Goal: Feedback & Contribution: Leave review/rating

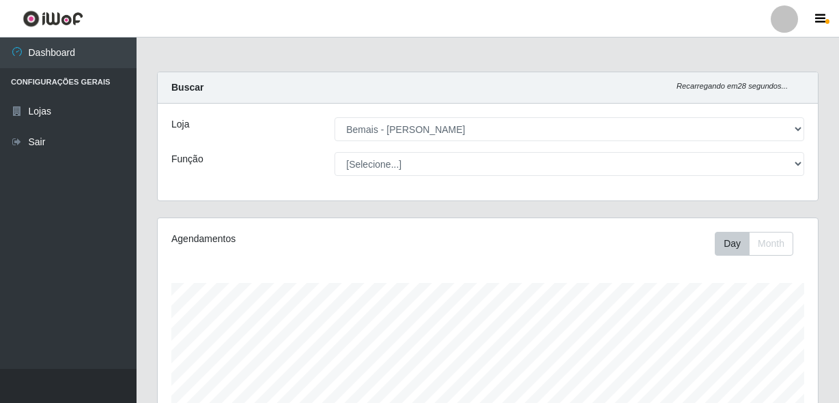
select select "230"
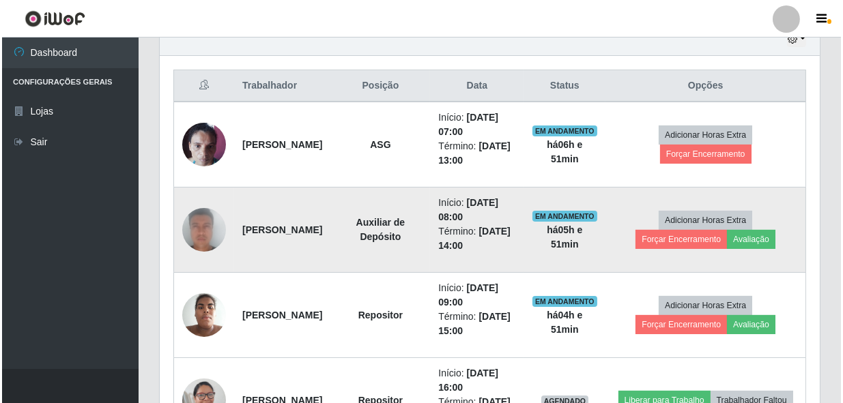
scroll to position [283, 660]
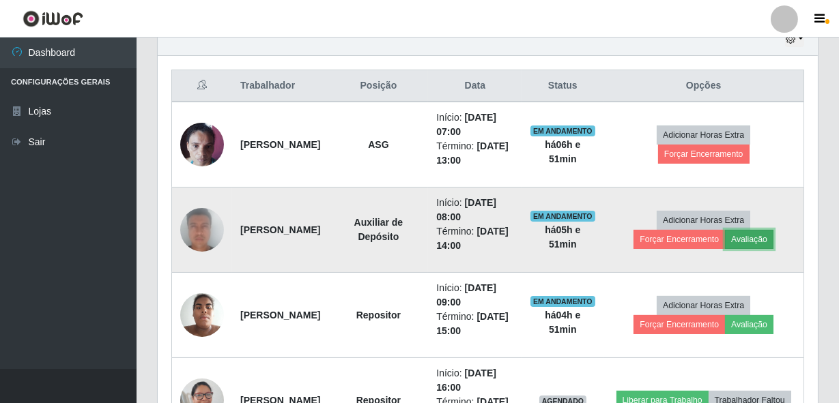
click at [752, 231] on button "Avaliação" at bounding box center [749, 239] width 48 height 19
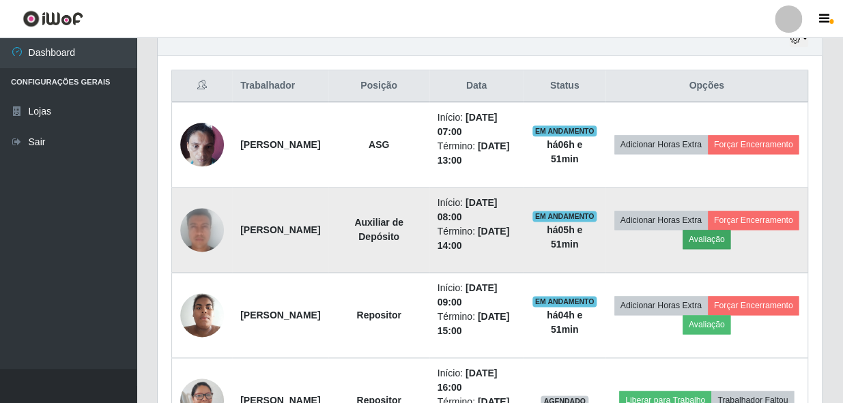
scroll to position [283, 654]
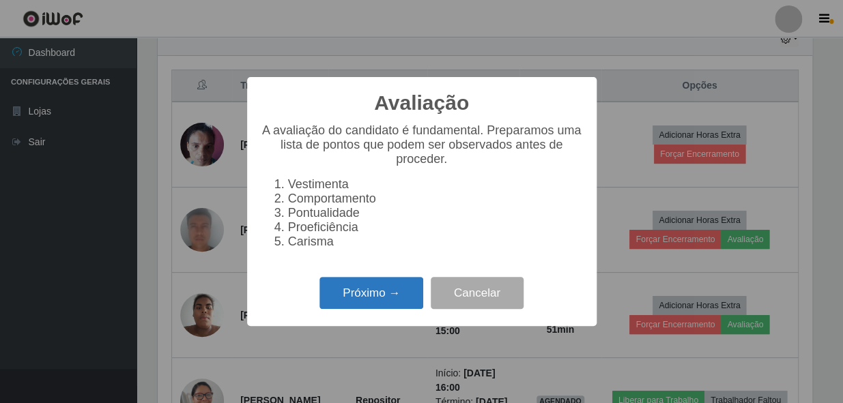
click at [392, 302] on button "Próximo →" at bounding box center [372, 293] width 104 height 32
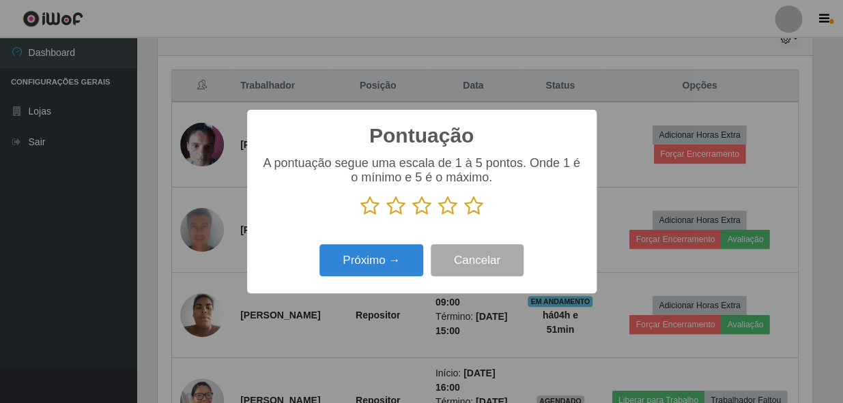
scroll to position [682413, 682041]
drag, startPoint x: 464, startPoint y: 208, endPoint x: 451, endPoint y: 216, distance: 15.7
click at [464, 208] on icon at bounding box center [473, 206] width 19 height 20
click at [464, 216] on input "radio" at bounding box center [464, 216] width 0 height 0
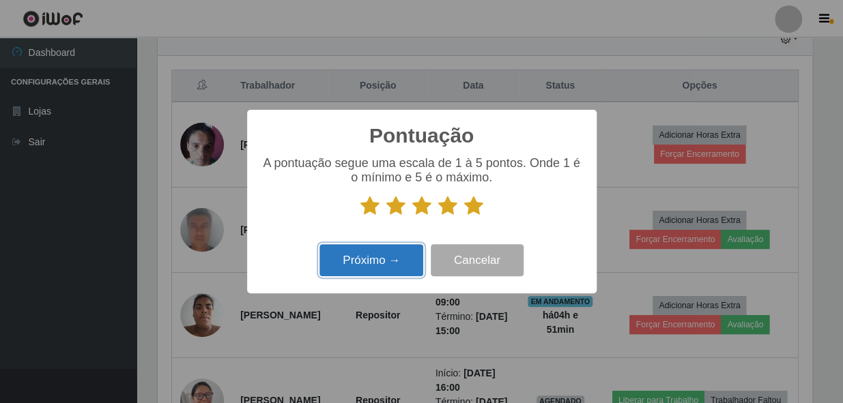
click at [386, 261] on button "Próximo →" at bounding box center [372, 260] width 104 height 32
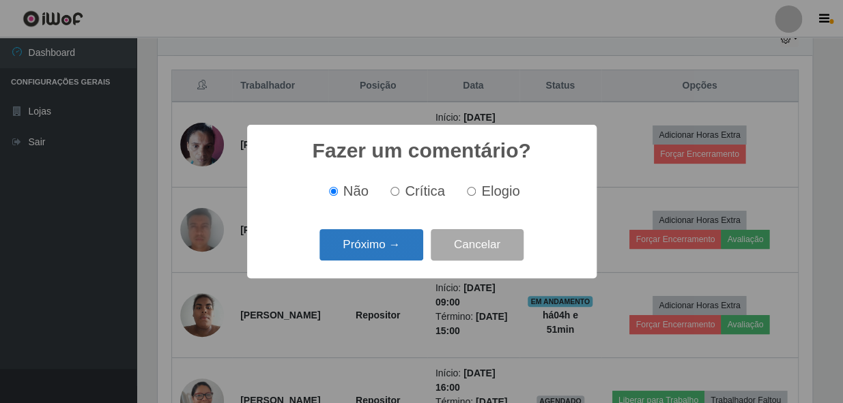
click at [373, 240] on button "Próximo →" at bounding box center [372, 245] width 104 height 32
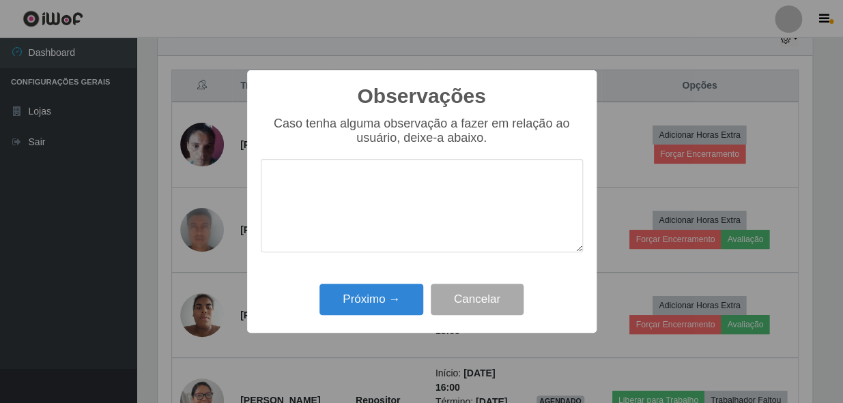
click at [389, 198] on textarea at bounding box center [422, 206] width 322 height 94
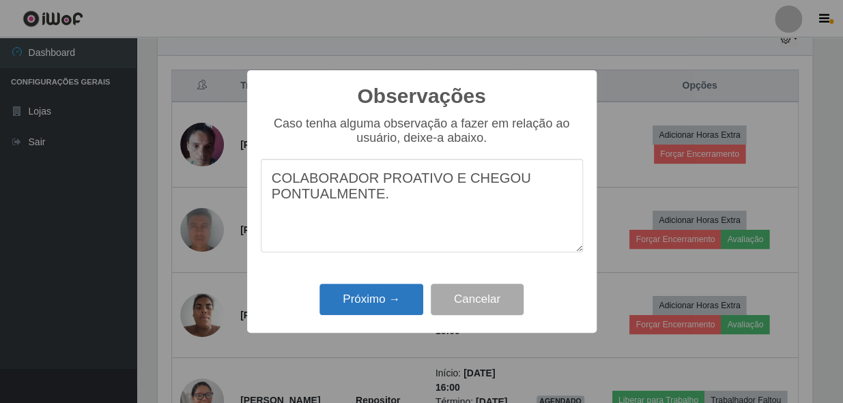
type textarea "COLABORADOR PROATIVO E CHEGOU PONTUALMENTE."
click at [365, 301] on button "Próximo →" at bounding box center [372, 300] width 104 height 32
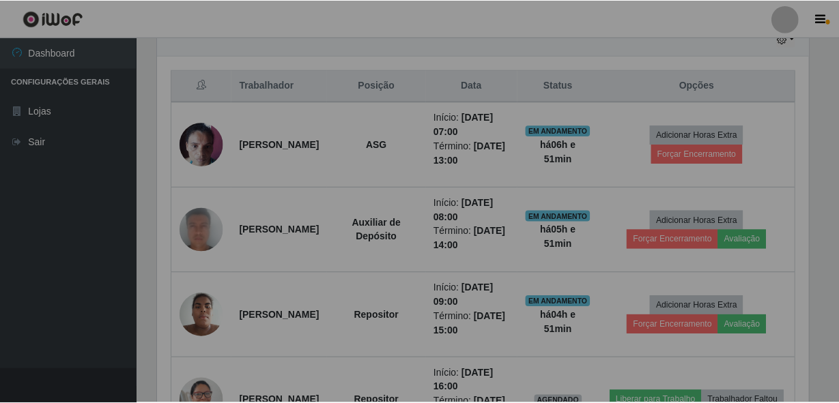
scroll to position [283, 660]
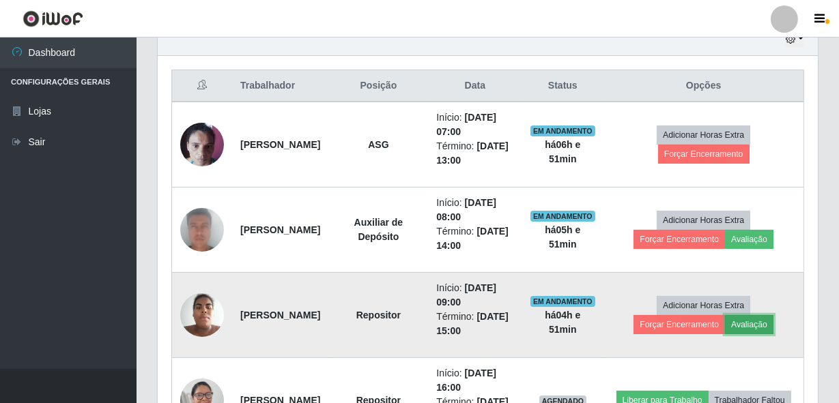
click at [744, 320] on button "Avaliação" at bounding box center [749, 324] width 48 height 19
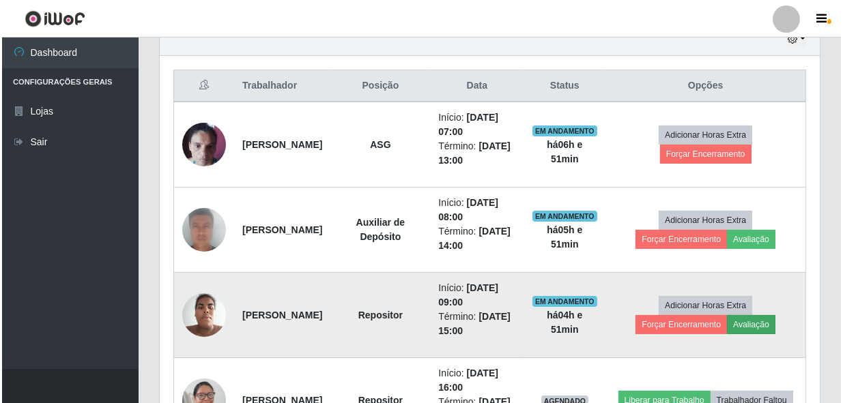
scroll to position [283, 654]
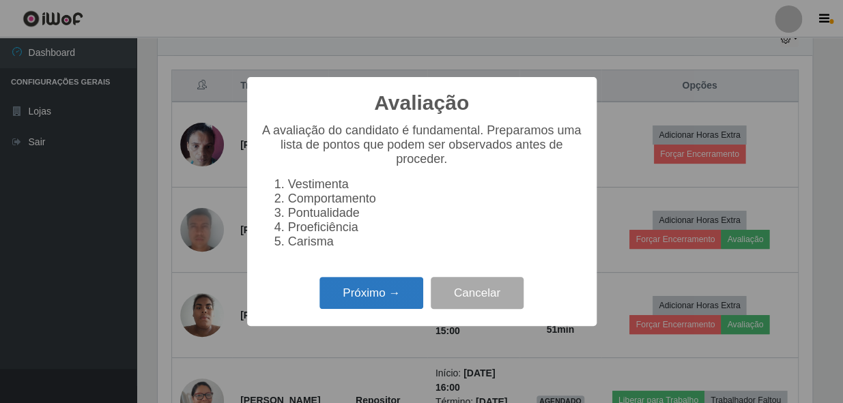
click at [415, 293] on button "Próximo →" at bounding box center [372, 293] width 104 height 32
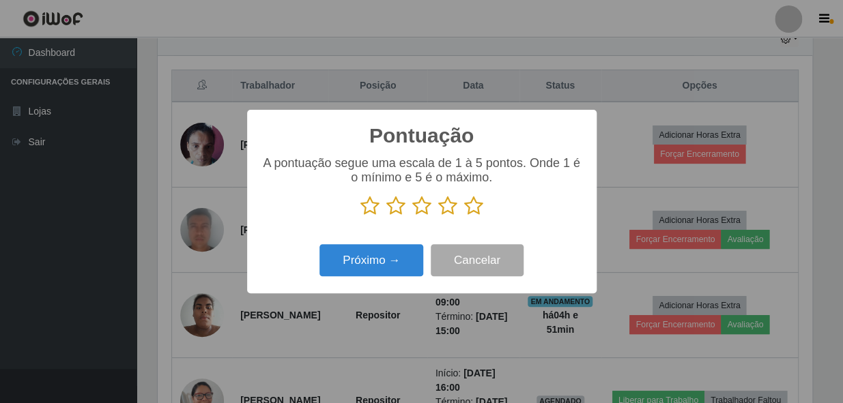
drag, startPoint x: 474, startPoint y: 208, endPoint x: 408, endPoint y: 229, distance: 70.4
click at [474, 208] on icon at bounding box center [473, 206] width 19 height 20
click at [464, 216] on input "radio" at bounding box center [464, 216] width 0 height 0
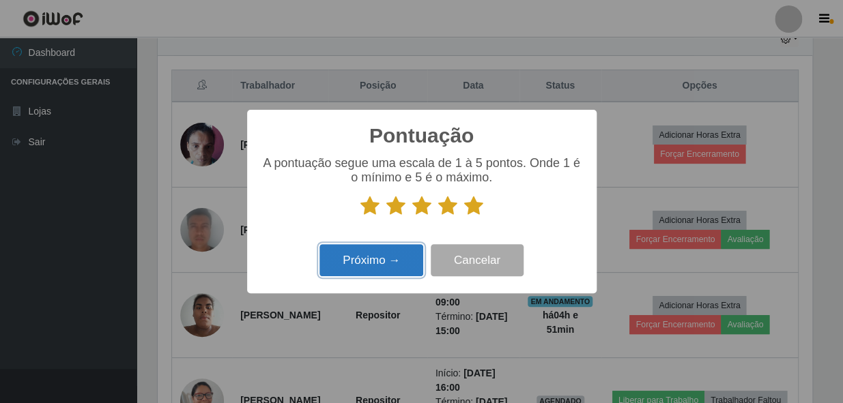
click at [378, 252] on button "Próximo →" at bounding box center [372, 260] width 104 height 32
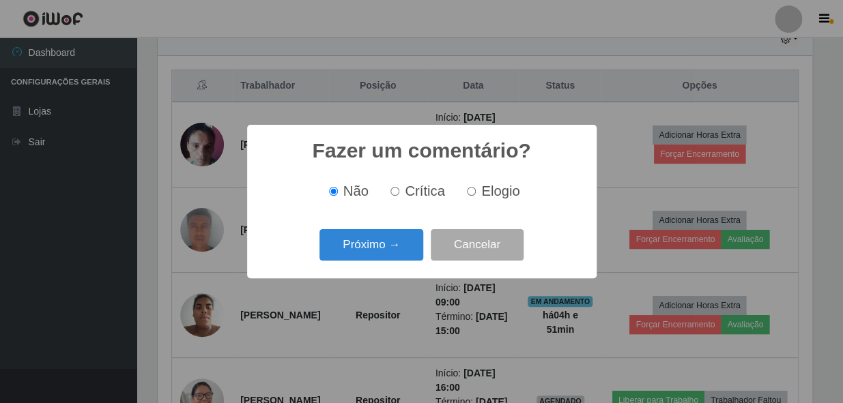
click at [388, 228] on div "Próximo → Cancelar" at bounding box center [422, 244] width 322 height 39
click at [378, 239] on button "Próximo →" at bounding box center [372, 245] width 104 height 32
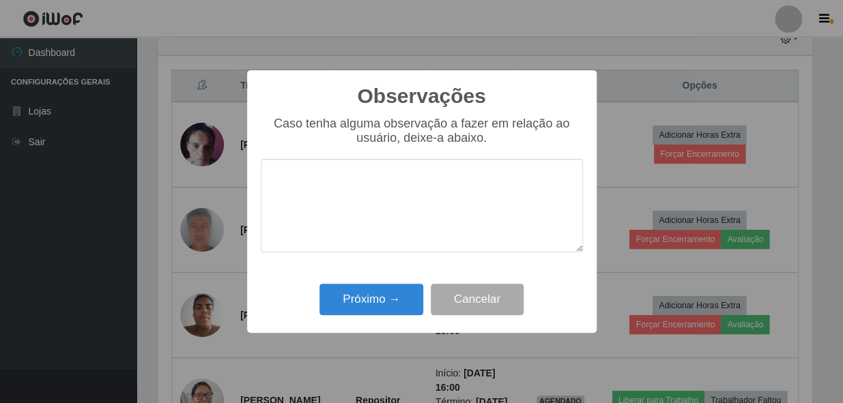
click at [384, 208] on textarea at bounding box center [422, 206] width 322 height 94
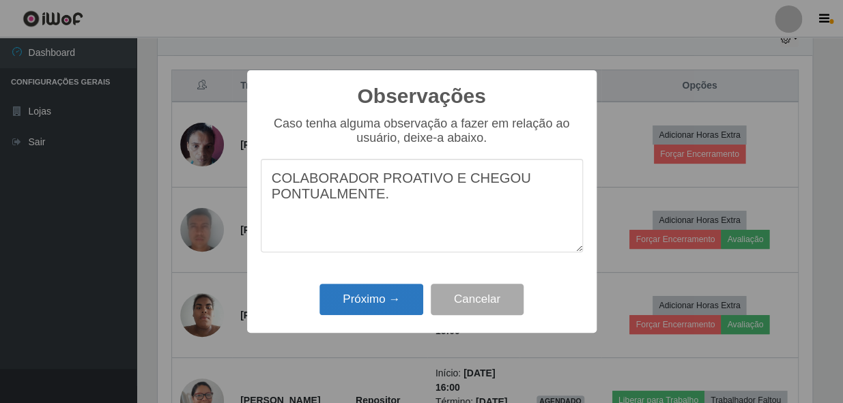
type textarea "COLABORADOR PROATIVO E CHEGOU PONTUALMENTE."
click at [382, 298] on button "Próximo →" at bounding box center [372, 300] width 104 height 32
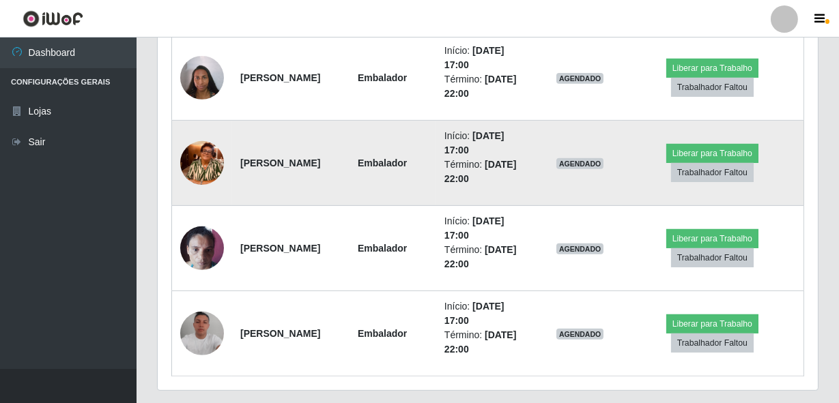
scroll to position [1112, 0]
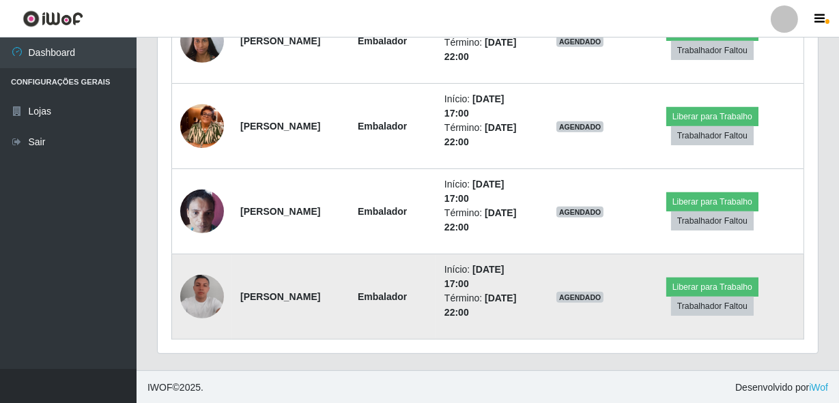
click at [202, 298] on img at bounding box center [202, 297] width 44 height 44
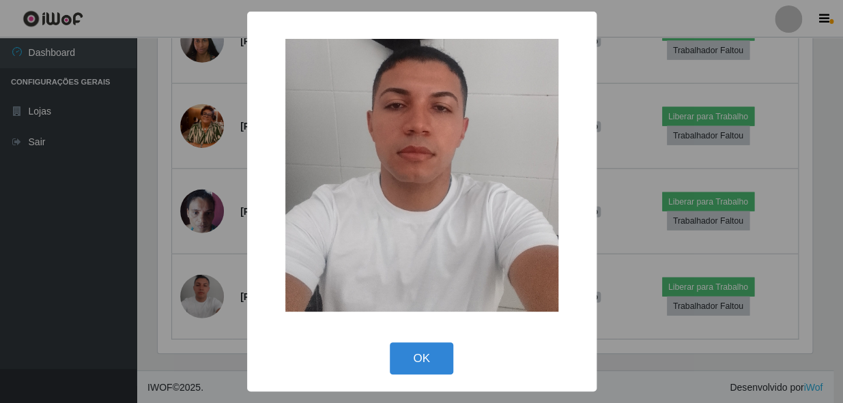
click at [216, 268] on div "× OK Cancel" at bounding box center [421, 201] width 843 height 403
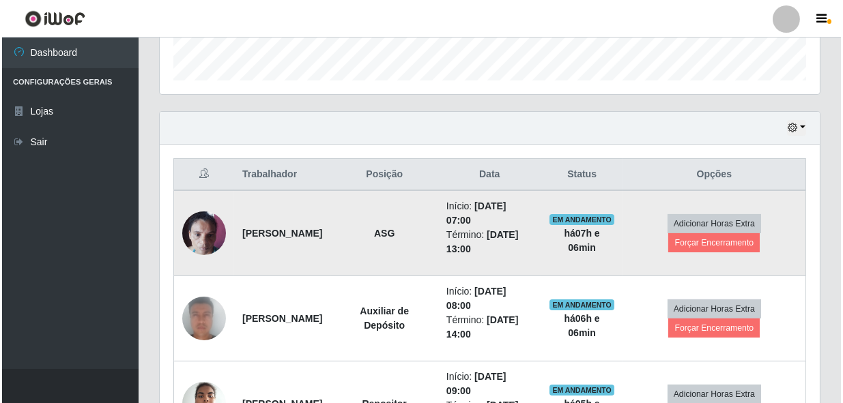
scroll to position [429, 0]
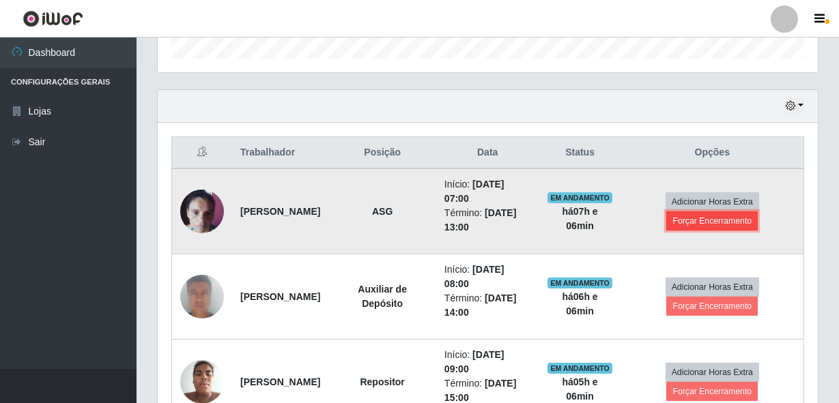
click at [720, 218] on button "Forçar Encerramento" at bounding box center [711, 221] width 91 height 19
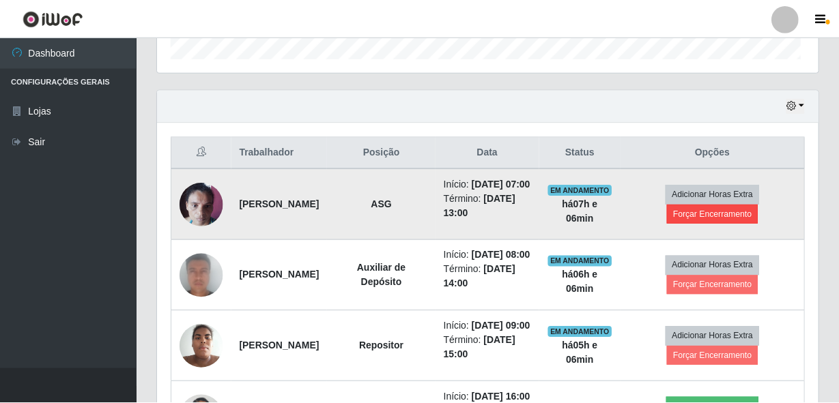
scroll to position [283, 654]
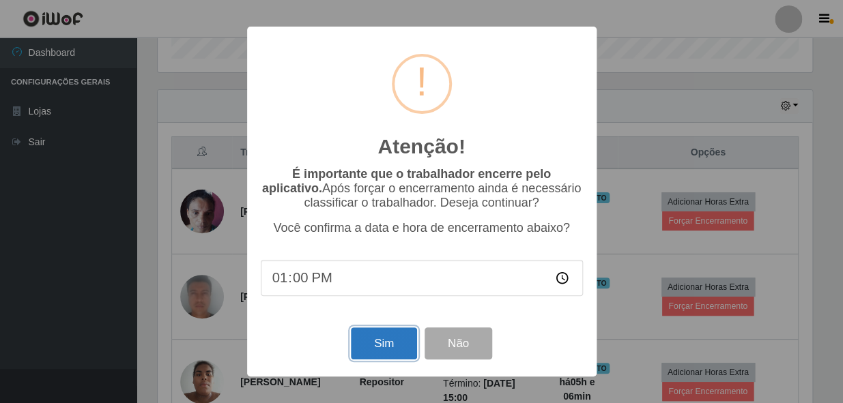
click at [388, 347] on button "Sim" at bounding box center [384, 344] width 66 height 32
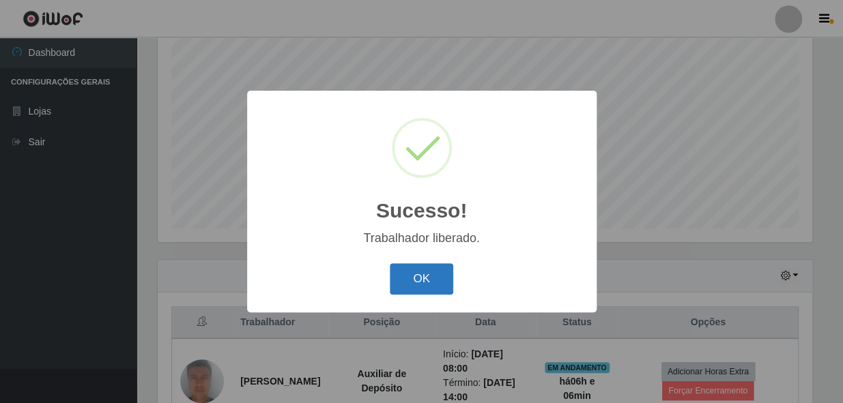
click at [434, 286] on button "OK" at bounding box center [421, 280] width 63 height 32
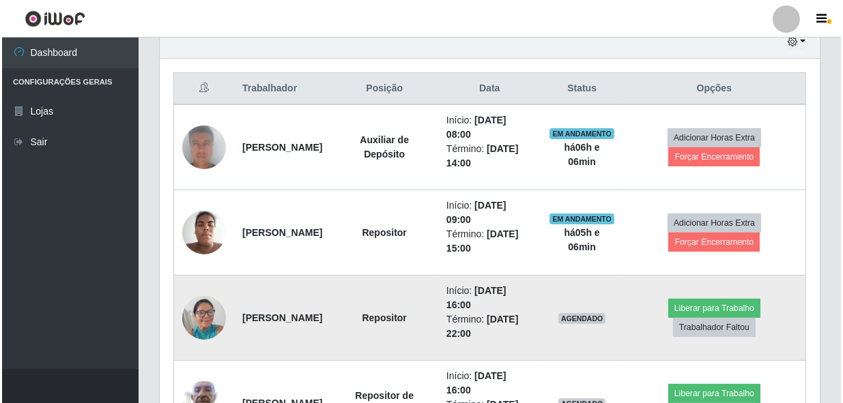
scroll to position [507, 0]
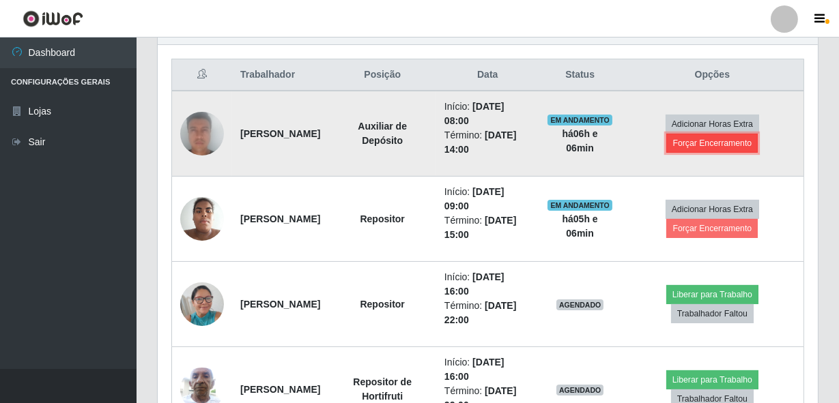
click at [692, 141] on button "Forçar Encerramento" at bounding box center [711, 143] width 91 height 19
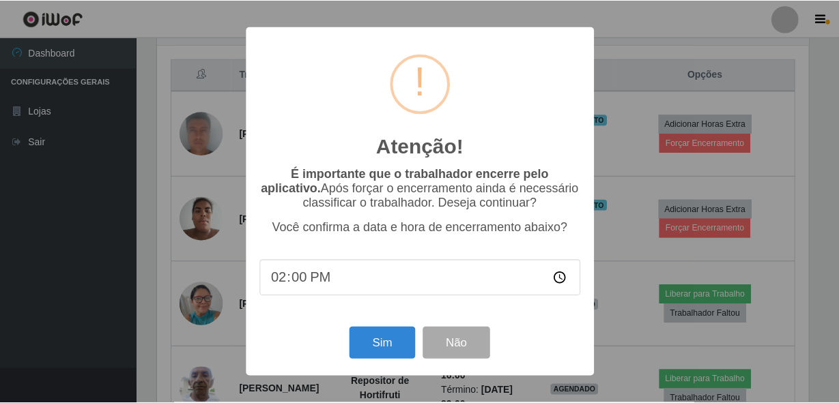
scroll to position [283, 654]
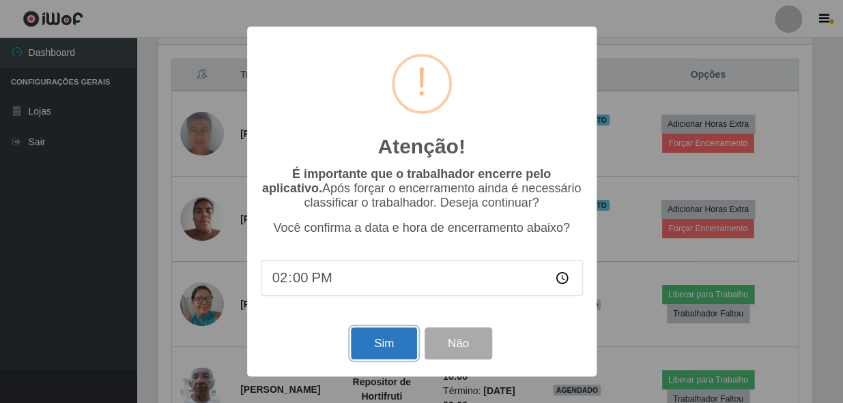
click at [389, 341] on button "Sim" at bounding box center [384, 344] width 66 height 32
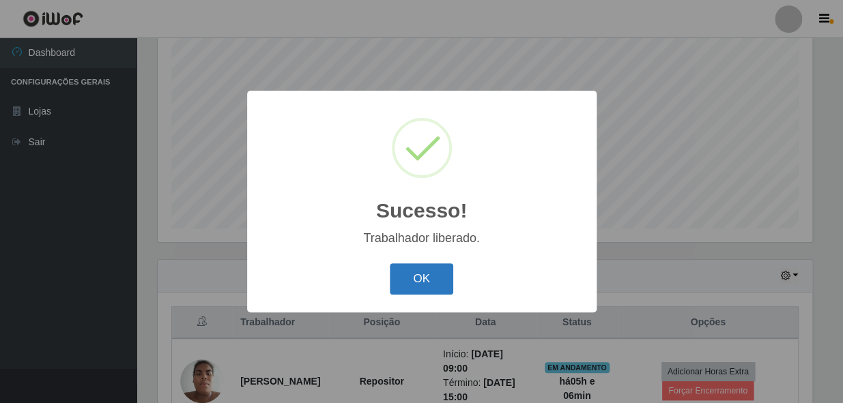
click at [427, 289] on button "OK" at bounding box center [421, 280] width 63 height 32
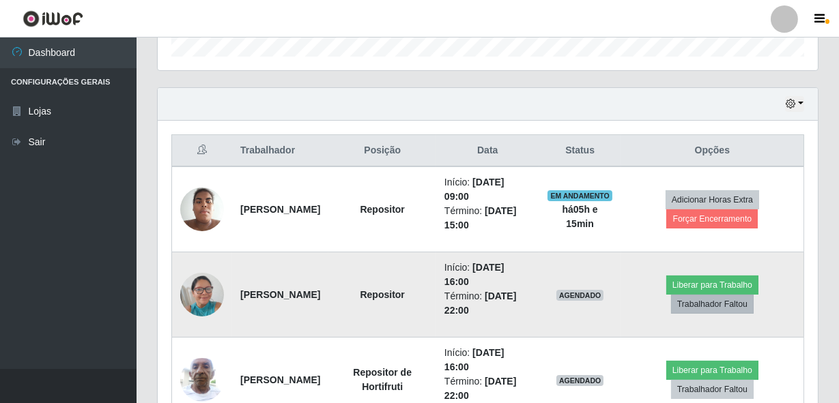
scroll to position [445, 0]
